Goal: Transaction & Acquisition: Book appointment/travel/reservation

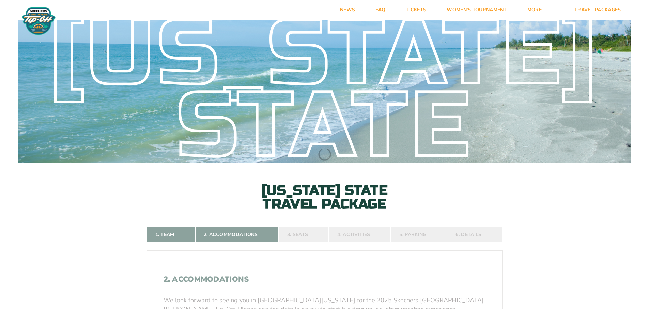
select select
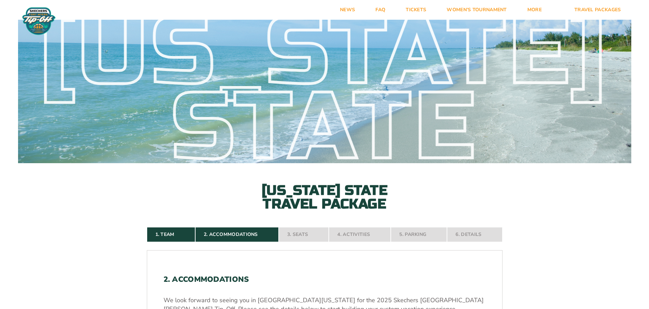
select select
